Goal: Check status: Check status

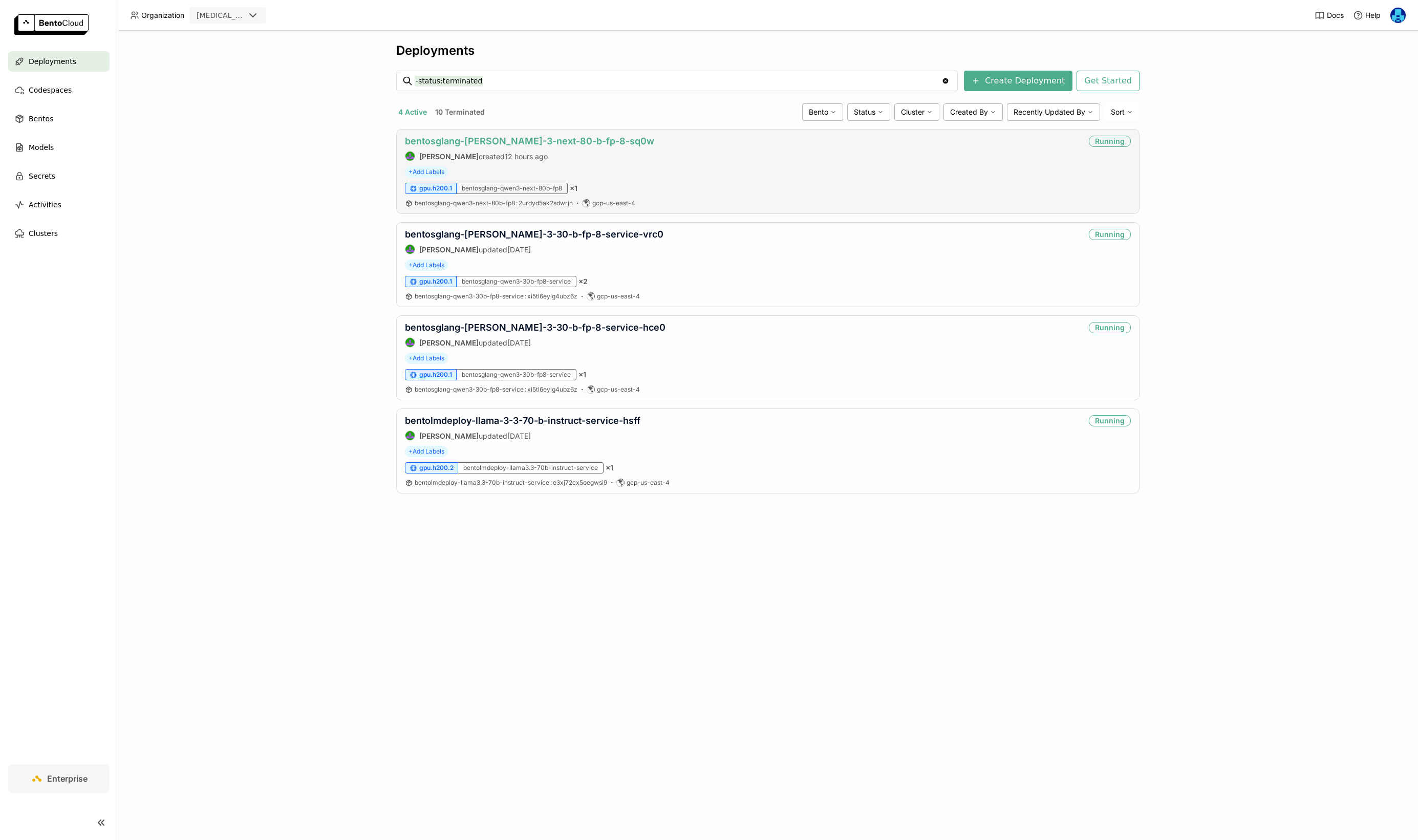
click at [520, 140] on link "bentosglang-[PERSON_NAME]-3-next-80-b-fp-8-sq0w" at bounding box center [529, 140] width 249 height 11
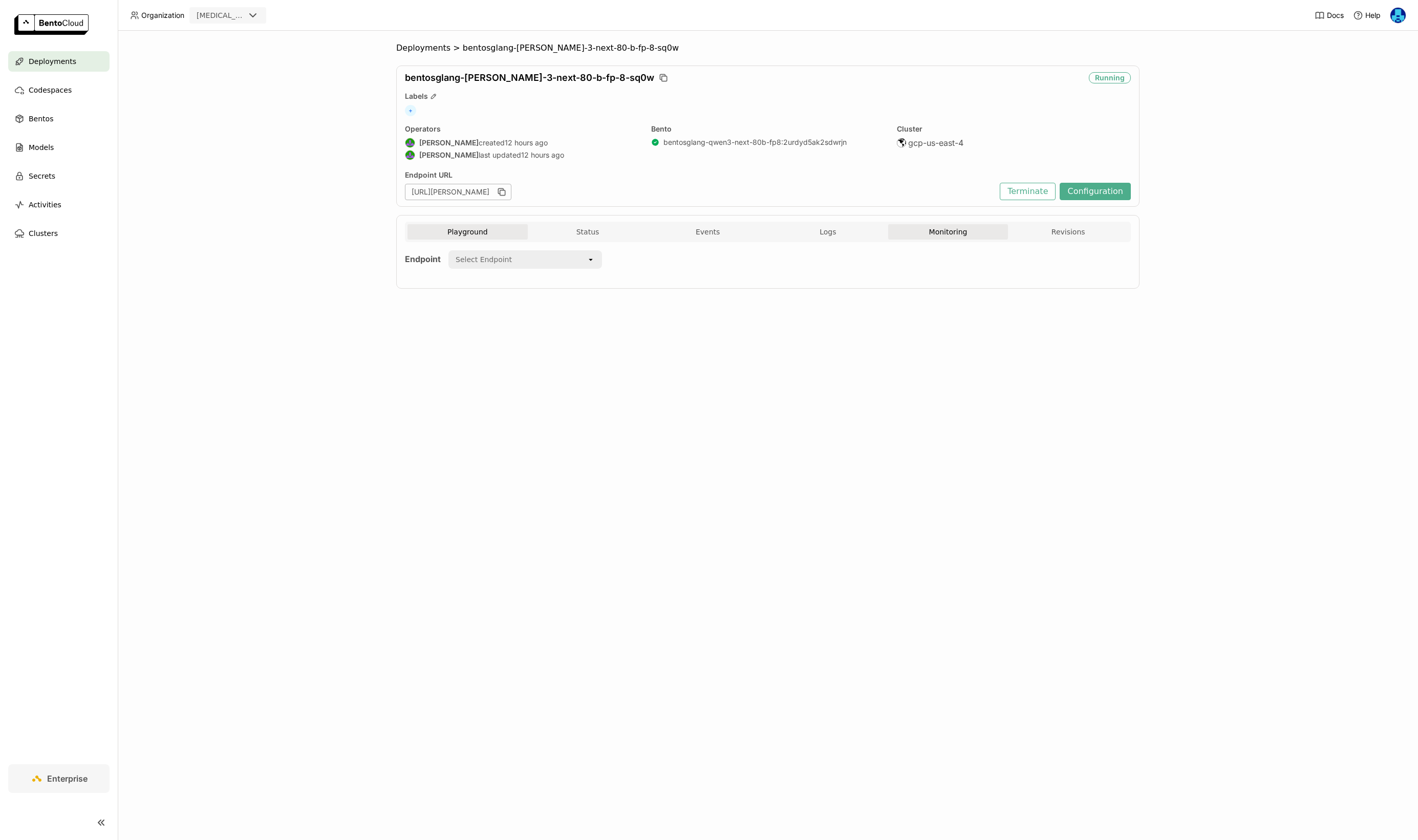
click at [949, 231] on button "Monitoring" at bounding box center [949, 233] width 121 height 16
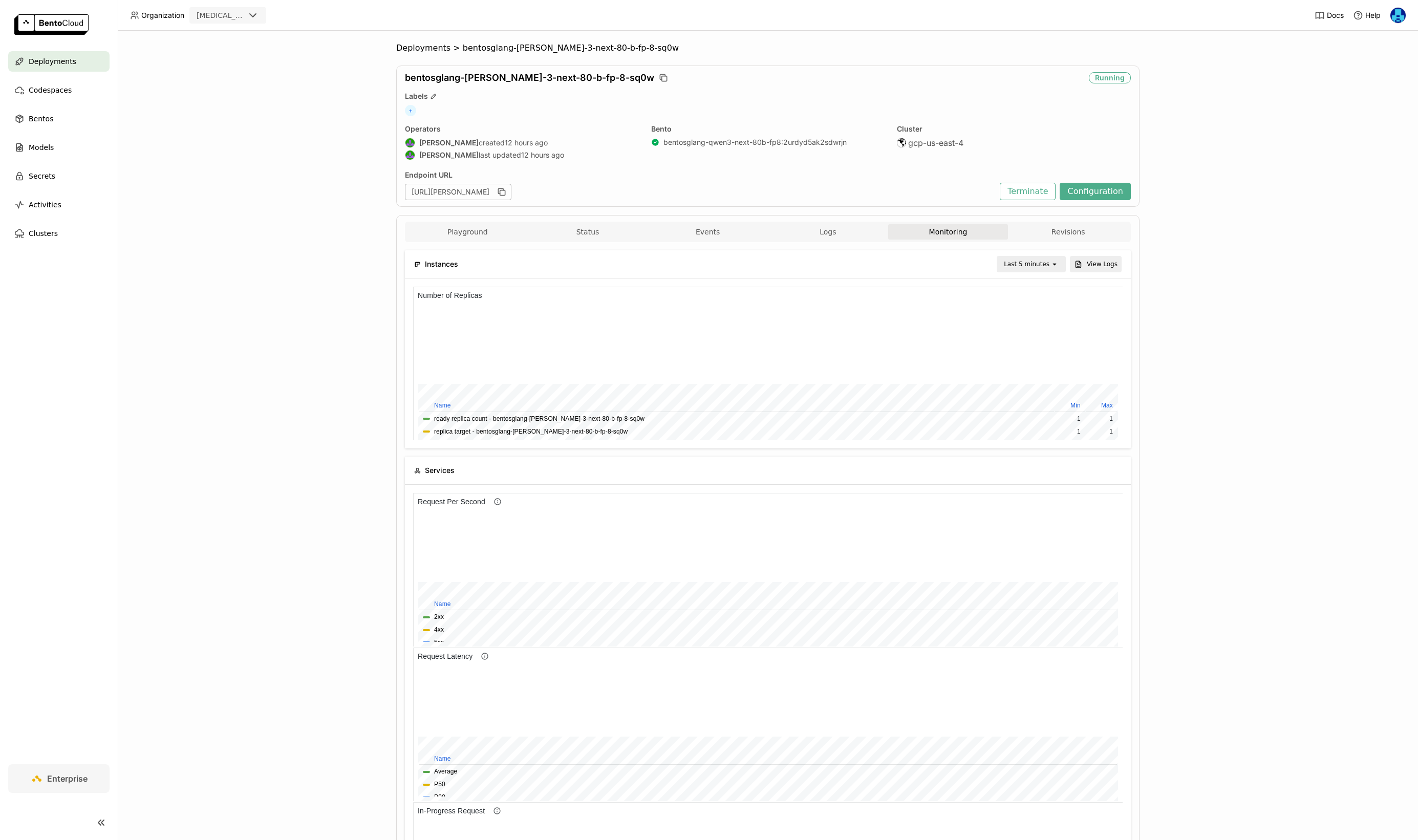
scroll to position [153, 354]
click at [1051, 266] on icon "open" at bounding box center [1055, 264] width 8 height 8
click at [1037, 341] on div "Last 1 hour" at bounding box center [1033, 343] width 49 height 10
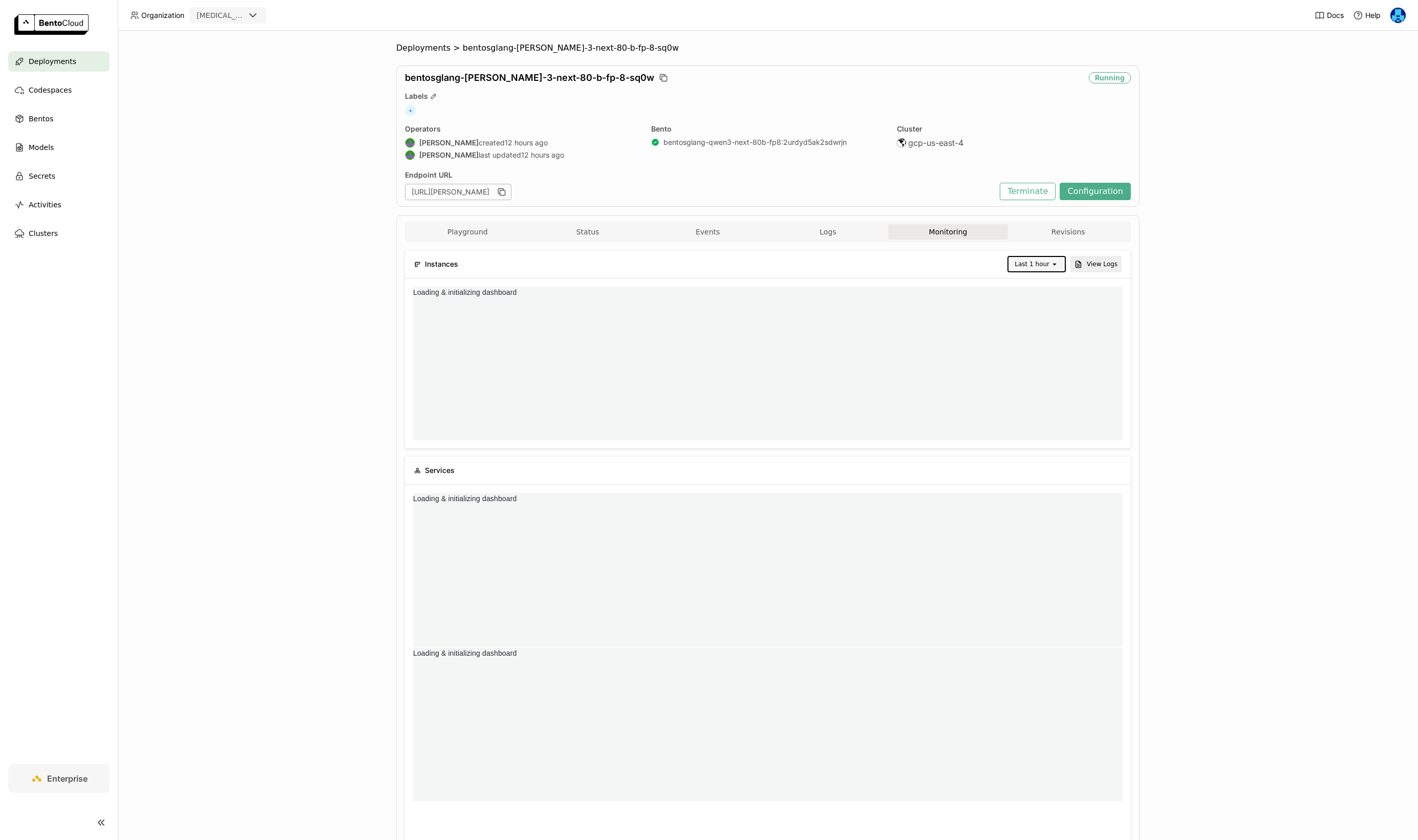
scroll to position [0, 0]
